Goal: Task Accomplishment & Management: Complete application form

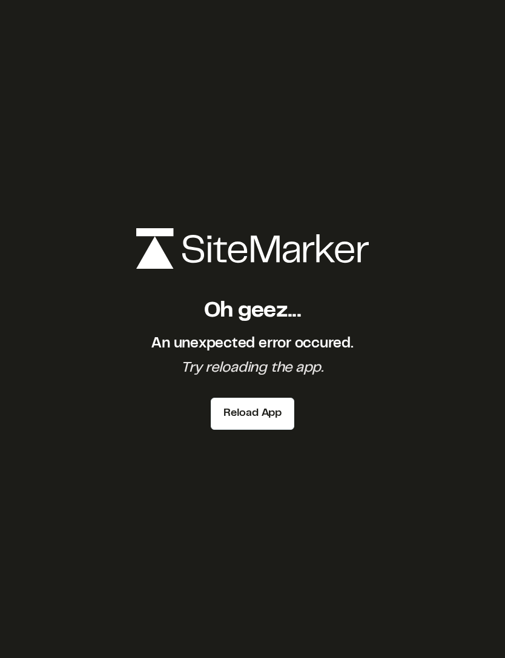
click at [480, 418] on div "Oh geez... An unexpected error occured. Try reloading the app. Reload App" at bounding box center [252, 329] width 505 height 658
